Goal: Information Seeking & Learning: Learn about a topic

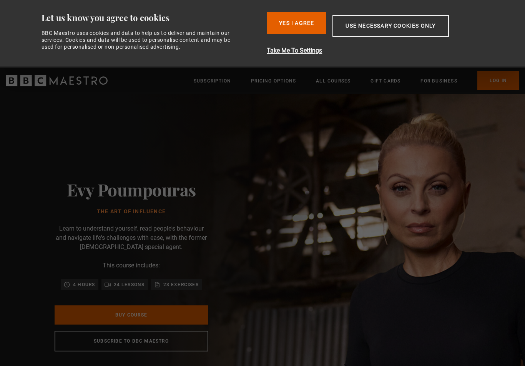
scroll to position [0, 101]
click at [133, 324] on link "Buy Course" at bounding box center [132, 315] width 154 height 19
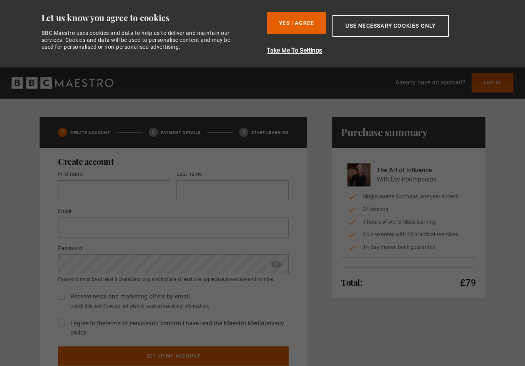
click at [433, 22] on button "Use necessary cookies only" at bounding box center [390, 26] width 116 height 22
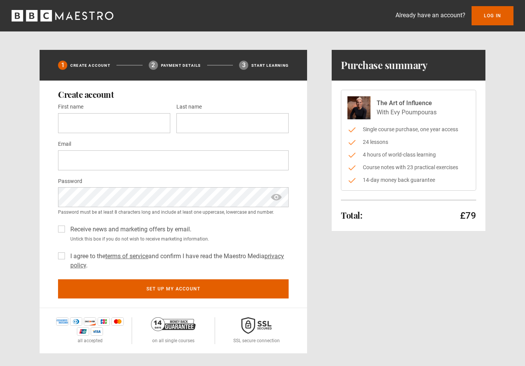
click at [182, 325] on img at bounding box center [173, 325] width 45 height 14
click at [185, 340] on p "on all single courses" at bounding box center [173, 341] width 42 height 7
click at [67, 227] on label "Receive news and marketing offers by email." at bounding box center [129, 229] width 124 height 9
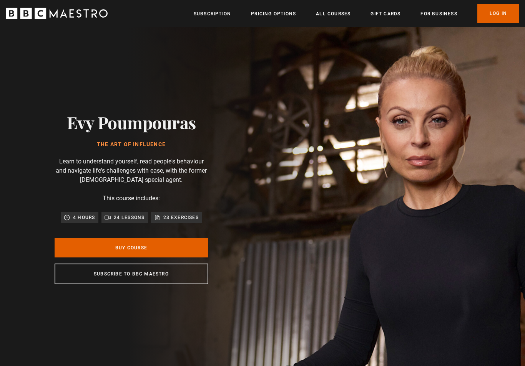
scroll to position [0, 101]
click at [284, 15] on link "Pricing Options" at bounding box center [273, 14] width 45 height 8
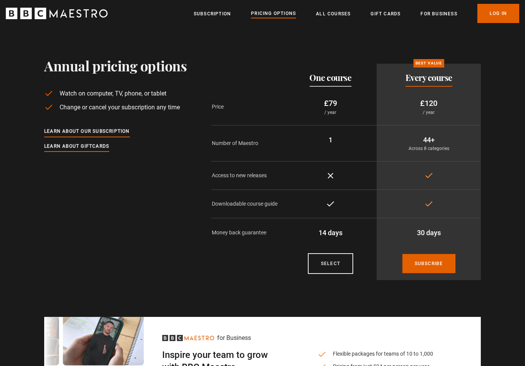
click at [130, 130] on link "Learn about our subscription" at bounding box center [87, 131] width 86 height 8
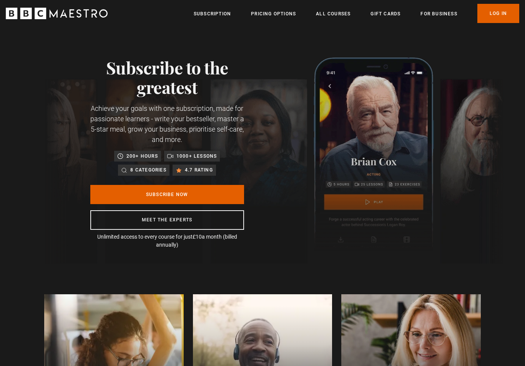
scroll to position [0, 402]
click at [144, 224] on link "Meet the experts" at bounding box center [167, 220] width 154 height 20
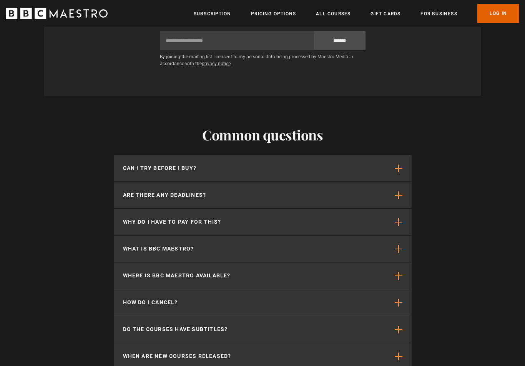
scroll to position [1936, 0]
click at [394, 155] on button "Can I try before I buy?" at bounding box center [263, 168] width 298 height 26
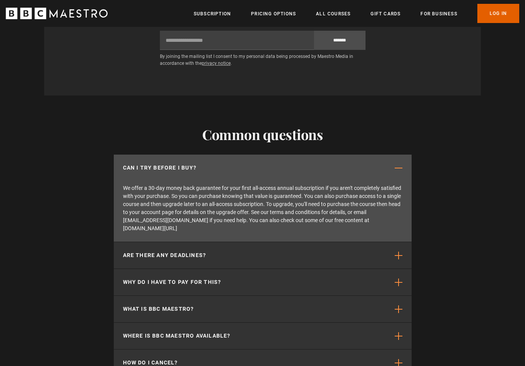
scroll to position [0, 1006]
click at [192, 242] on button "Are there any deadlines?" at bounding box center [263, 255] width 298 height 26
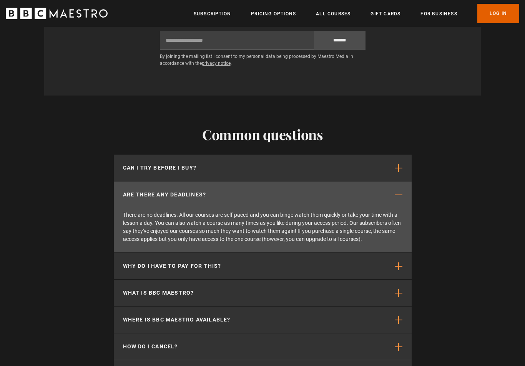
scroll to position [0, 1207]
click at [255, 253] on button "Why do I have to pay for this?" at bounding box center [263, 266] width 298 height 26
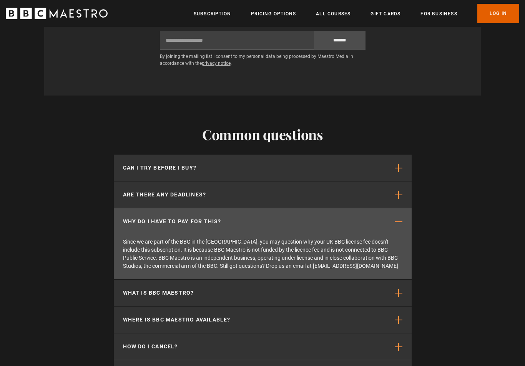
scroll to position [0, 1308]
click at [362, 280] on button "What is BBC Maestro?" at bounding box center [263, 293] width 298 height 26
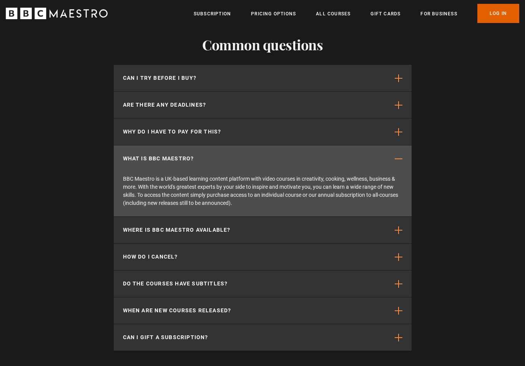
scroll to position [0, 1408]
click at [339, 244] on button "How do I cancel?" at bounding box center [263, 257] width 298 height 26
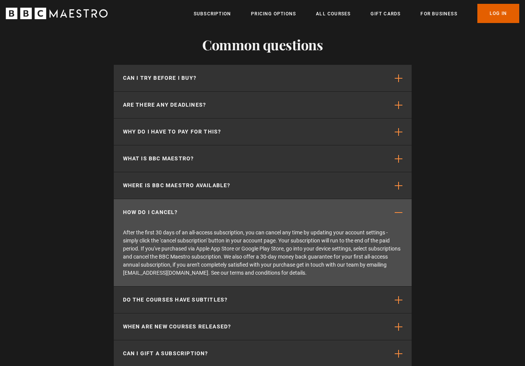
scroll to position [0, 1710]
click at [292, 15] on link "Pricing Options" at bounding box center [273, 14] width 45 height 8
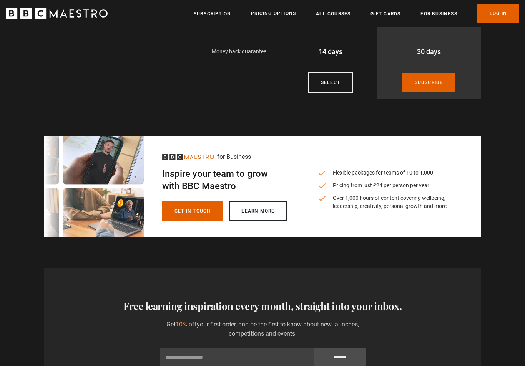
scroll to position [181, 0]
click at [445, 13] on link "For business" at bounding box center [438, 14] width 36 height 8
